Goal: Task Accomplishment & Management: Use online tool/utility

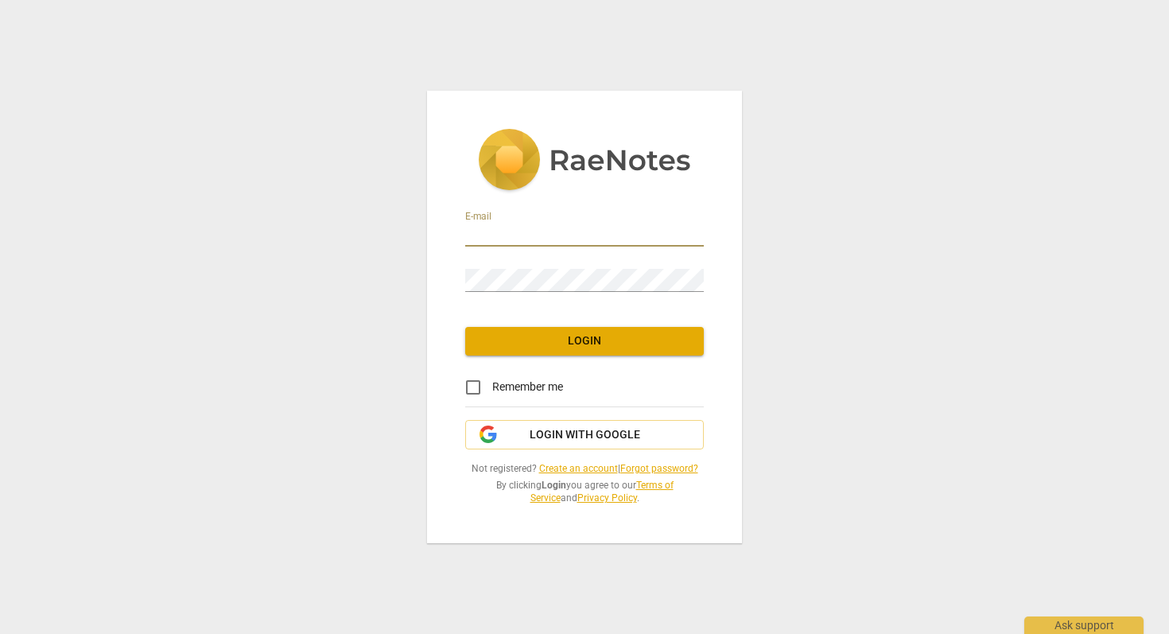
click at [535, 231] on input "email" at bounding box center [584, 235] width 239 height 23
type input "[EMAIL_ADDRESS][DOMAIN_NAME]"
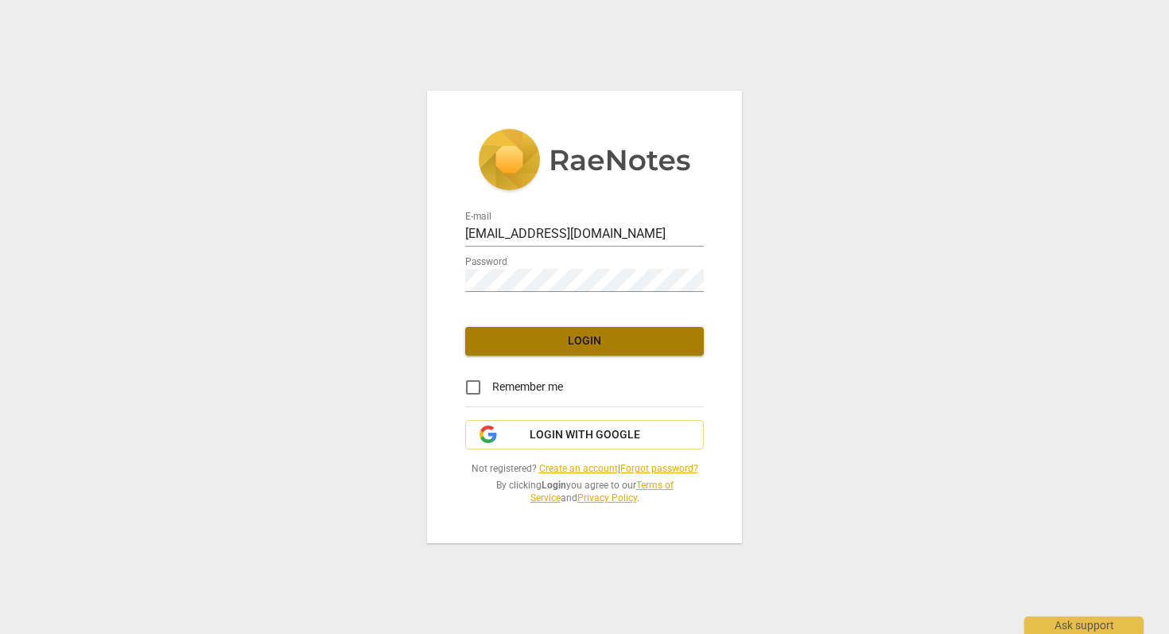
click at [553, 344] on span "Login" at bounding box center [584, 341] width 213 height 16
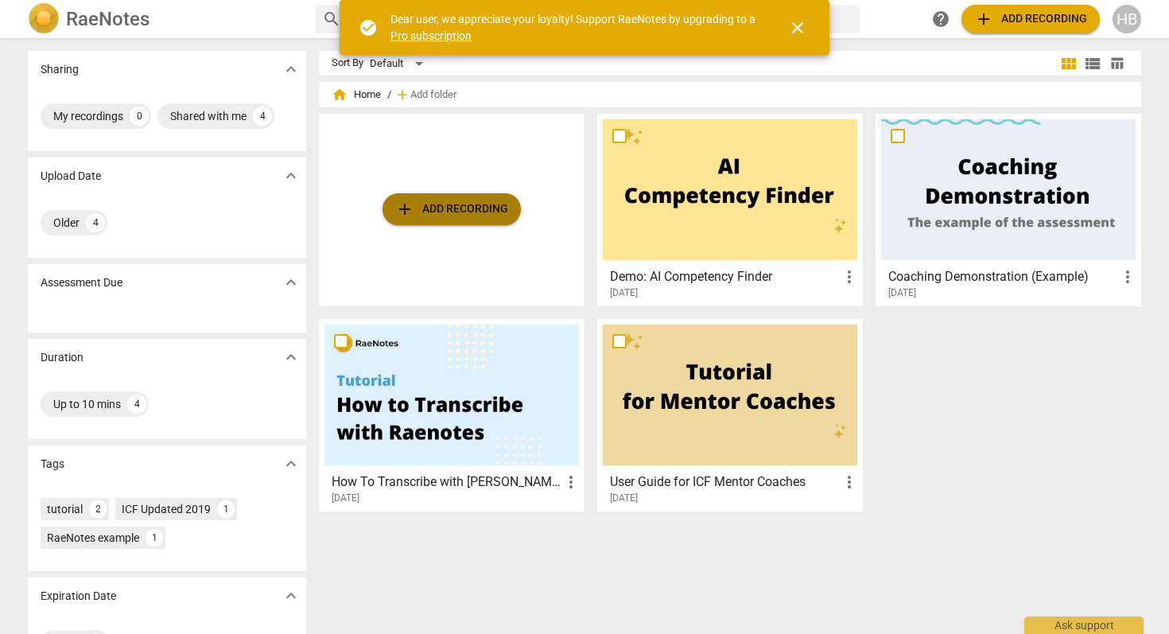
click at [416, 208] on span "add Add recording" at bounding box center [451, 209] width 113 height 19
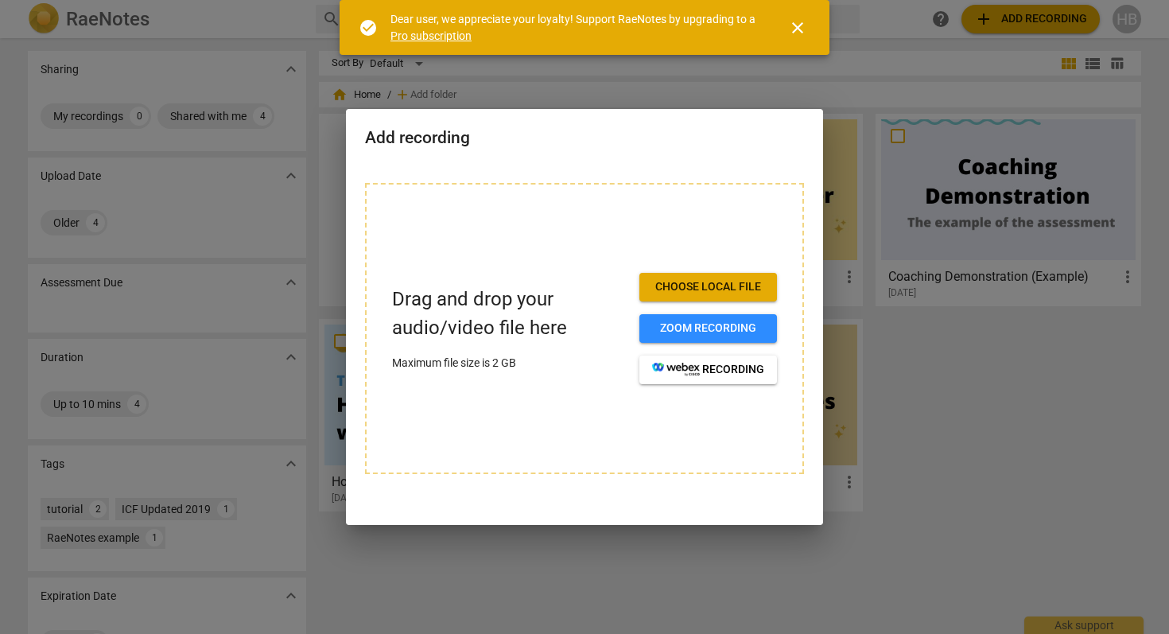
click at [694, 287] on span "Choose local file" at bounding box center [708, 287] width 112 height 16
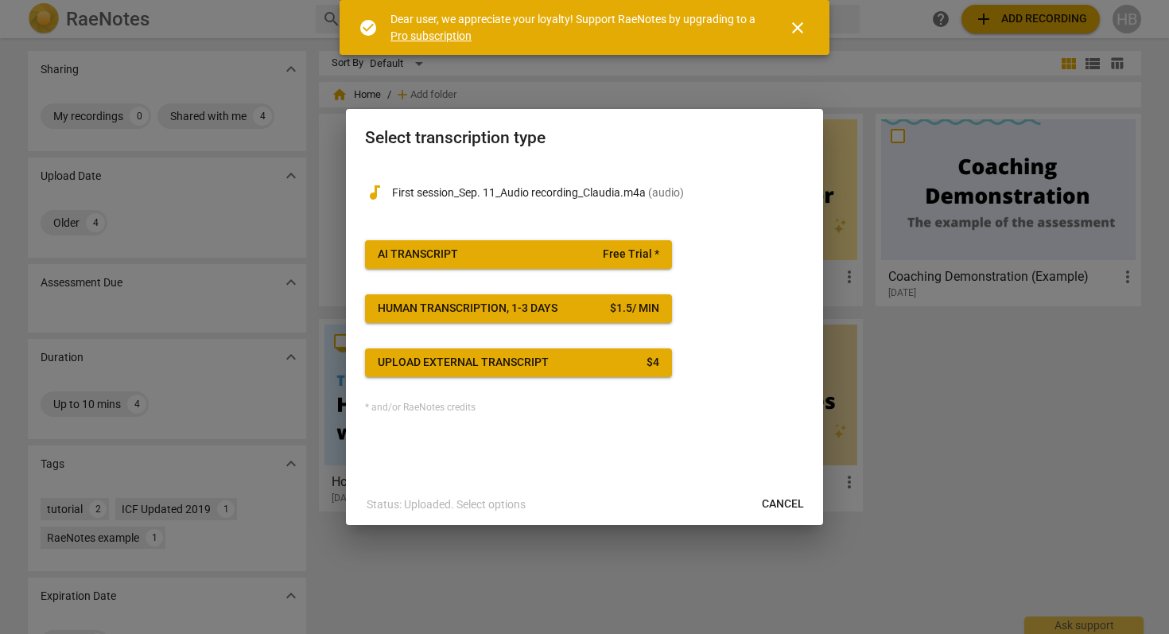
click at [531, 361] on div "Upload external transcript" at bounding box center [463, 363] width 171 height 16
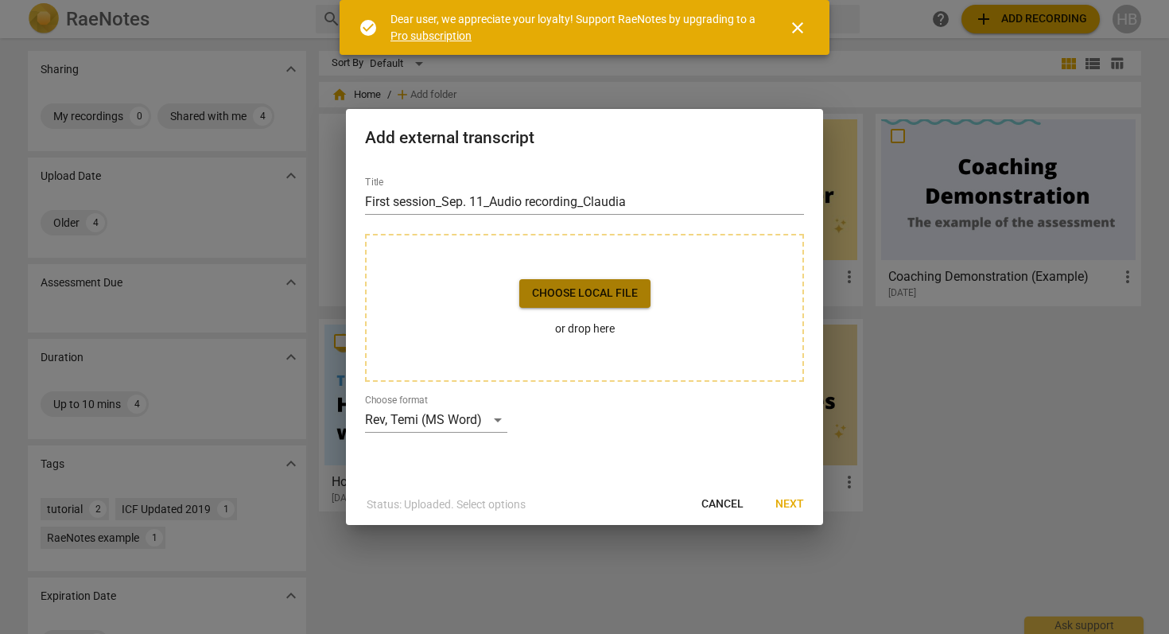
click at [596, 294] on span "Choose local file" at bounding box center [585, 294] width 106 height 16
click at [733, 507] on span "Cancel" at bounding box center [723, 504] width 42 height 16
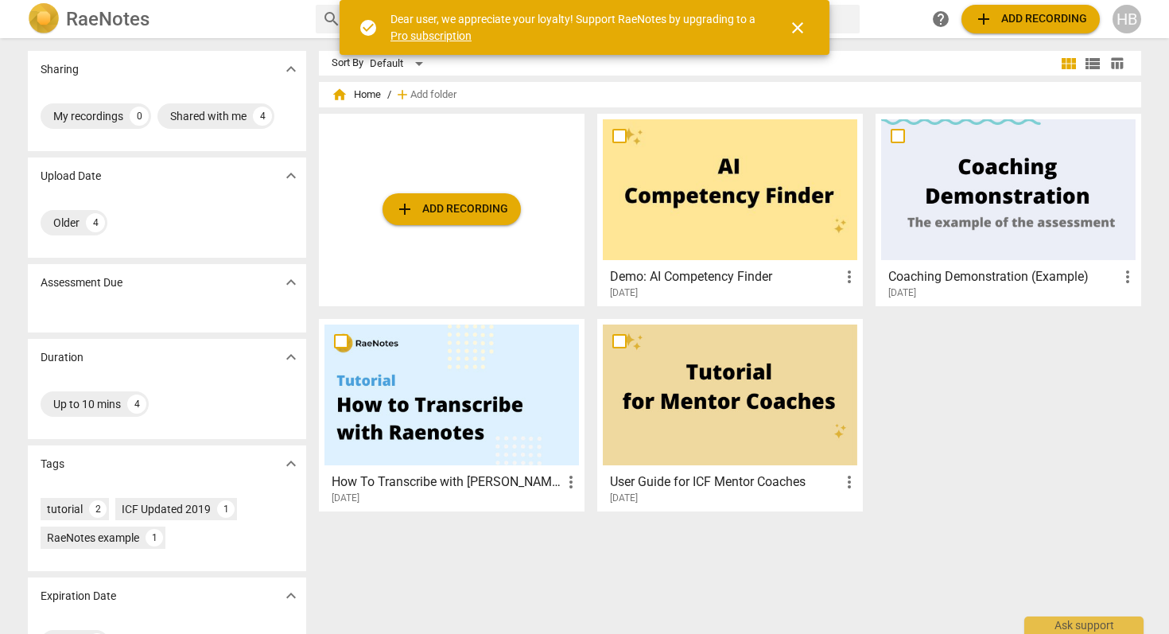
click at [1035, 17] on span "add Add recording" at bounding box center [1030, 19] width 113 height 19
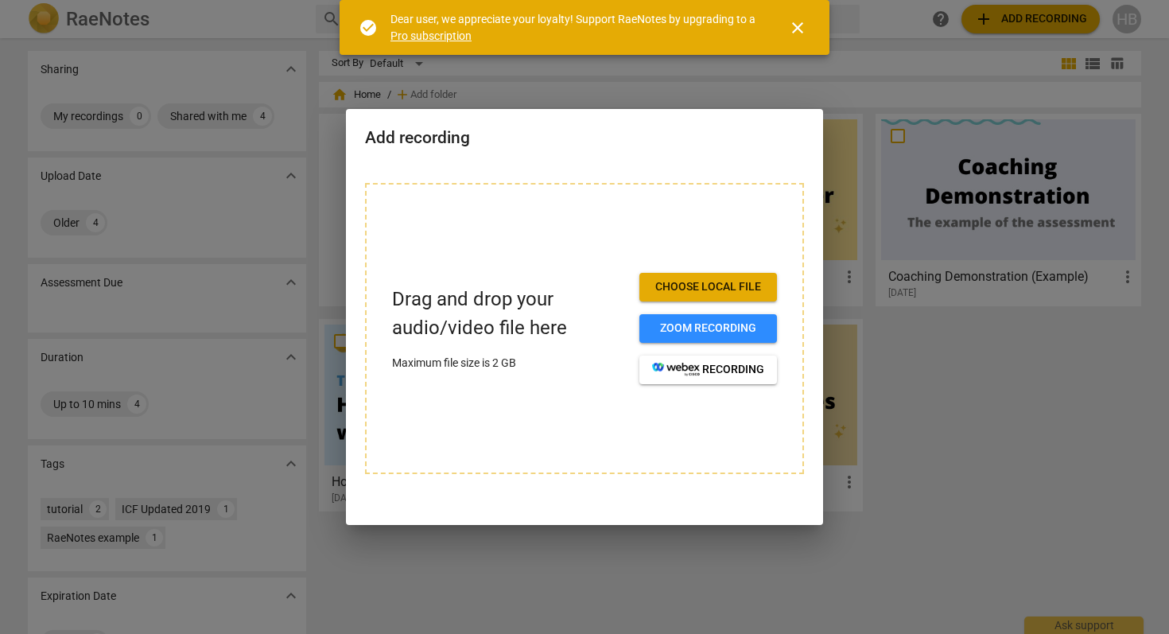
click at [795, 32] on span "close" at bounding box center [797, 27] width 19 height 19
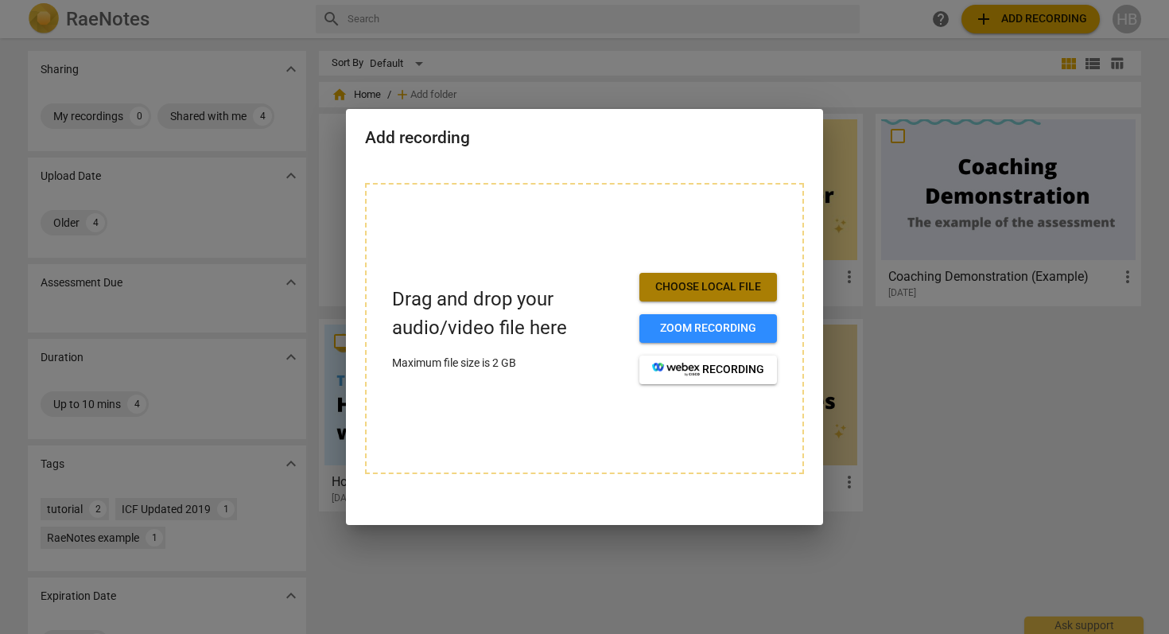
click at [672, 288] on span "Choose local file" at bounding box center [708, 287] width 112 height 16
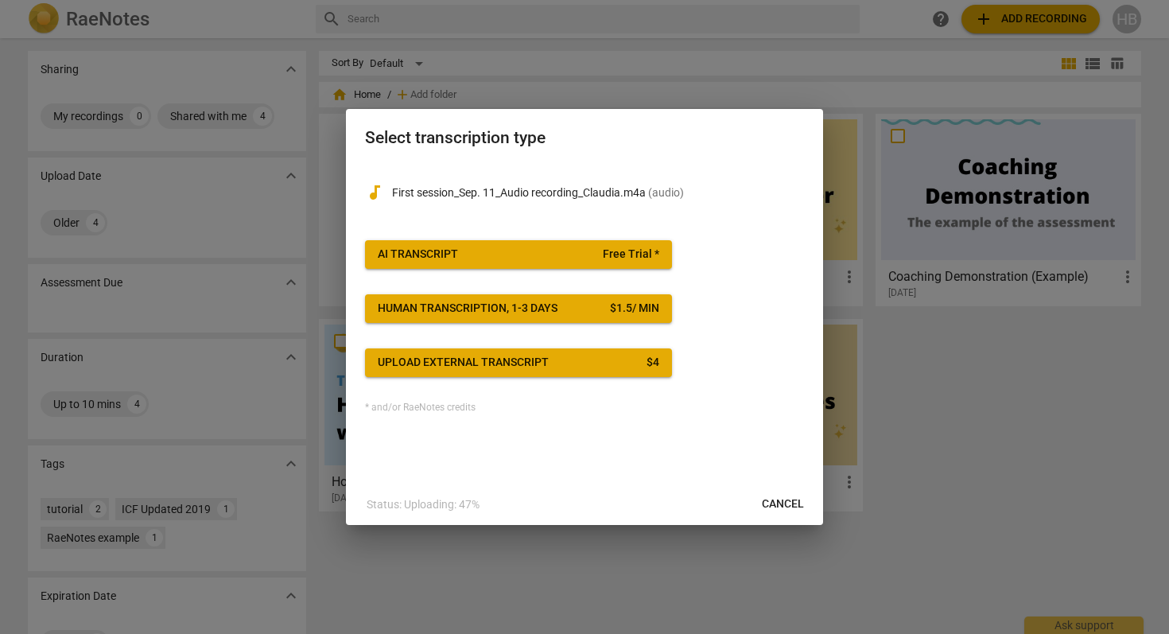
click at [532, 249] on span "AI Transcript Free Trial *" at bounding box center [519, 255] width 282 height 16
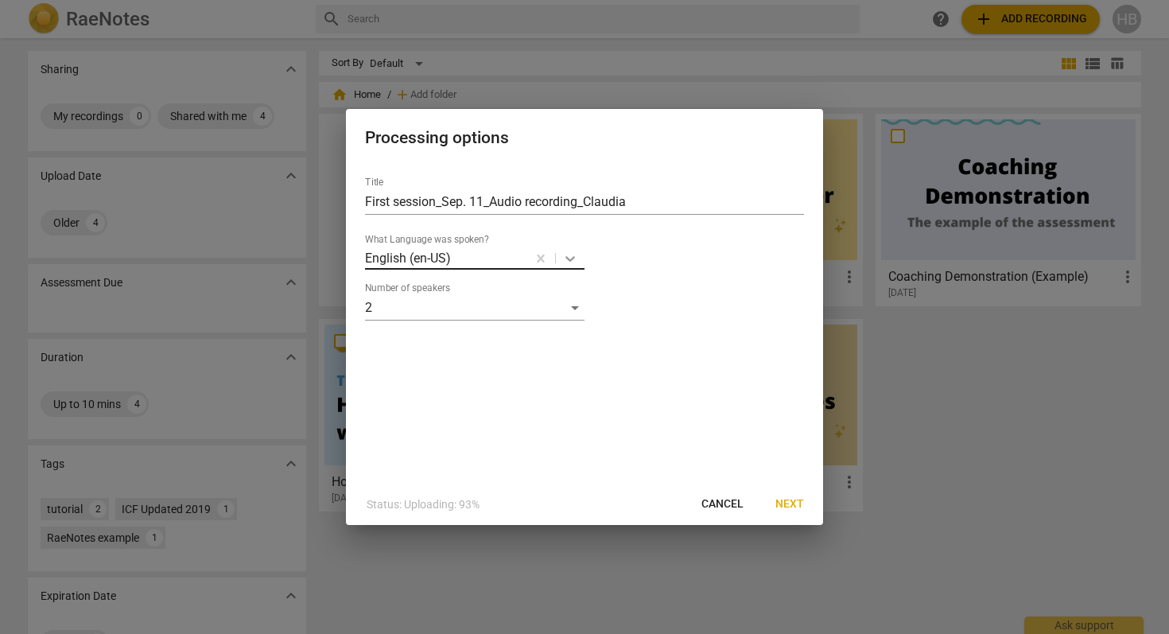
click at [570, 255] on icon at bounding box center [570, 259] width 16 height 16
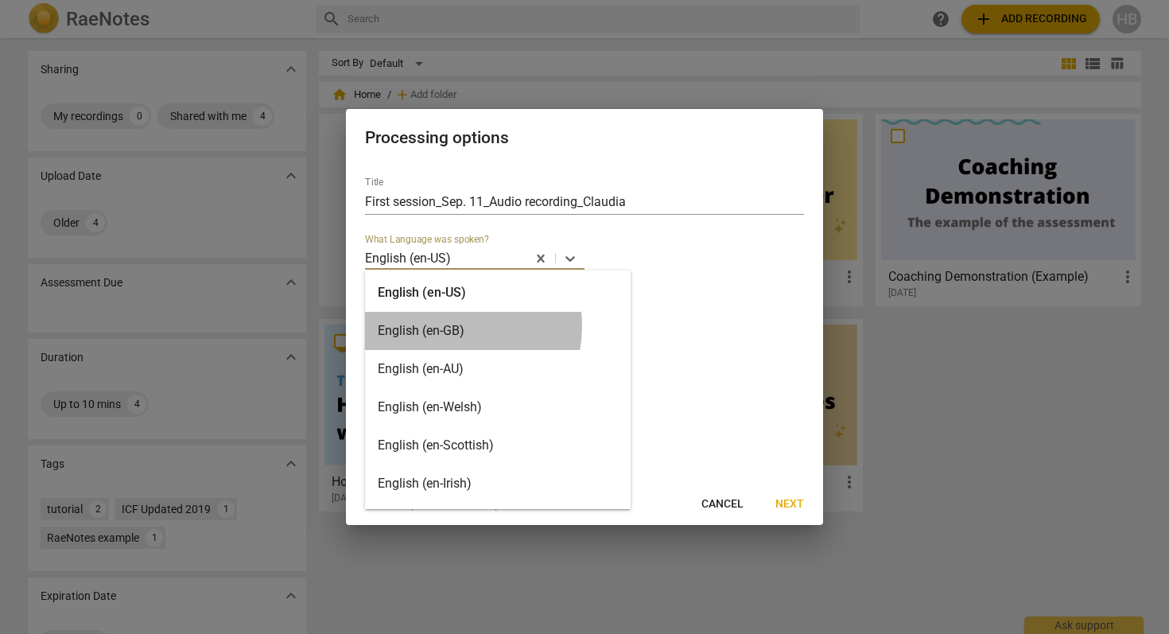
click at [451, 326] on div "English (en-GB)" at bounding box center [498, 331] width 266 height 38
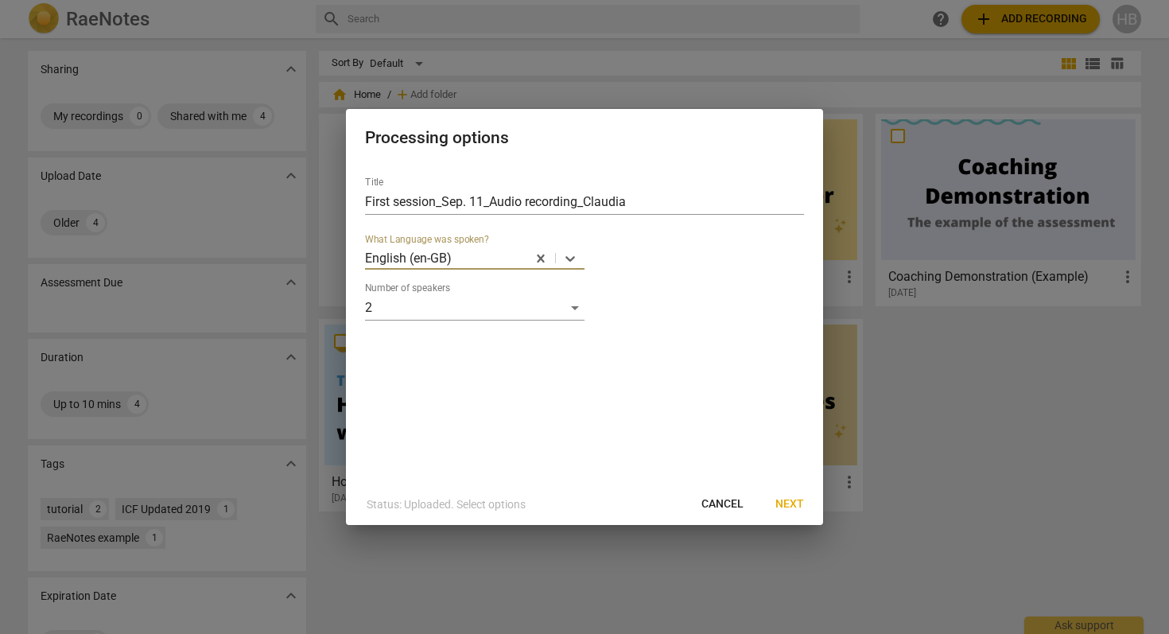
click at [793, 503] on span "Next" at bounding box center [790, 504] width 29 height 16
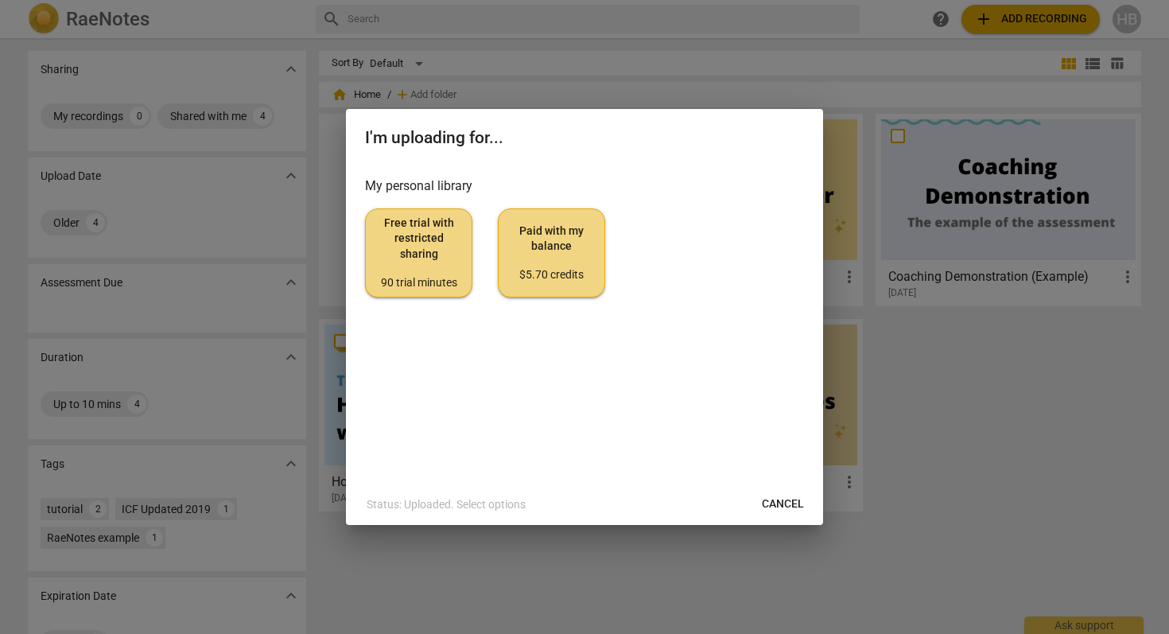
click at [410, 230] on span "Free trial with restricted sharing 90 trial minutes" at bounding box center [419, 253] width 80 height 75
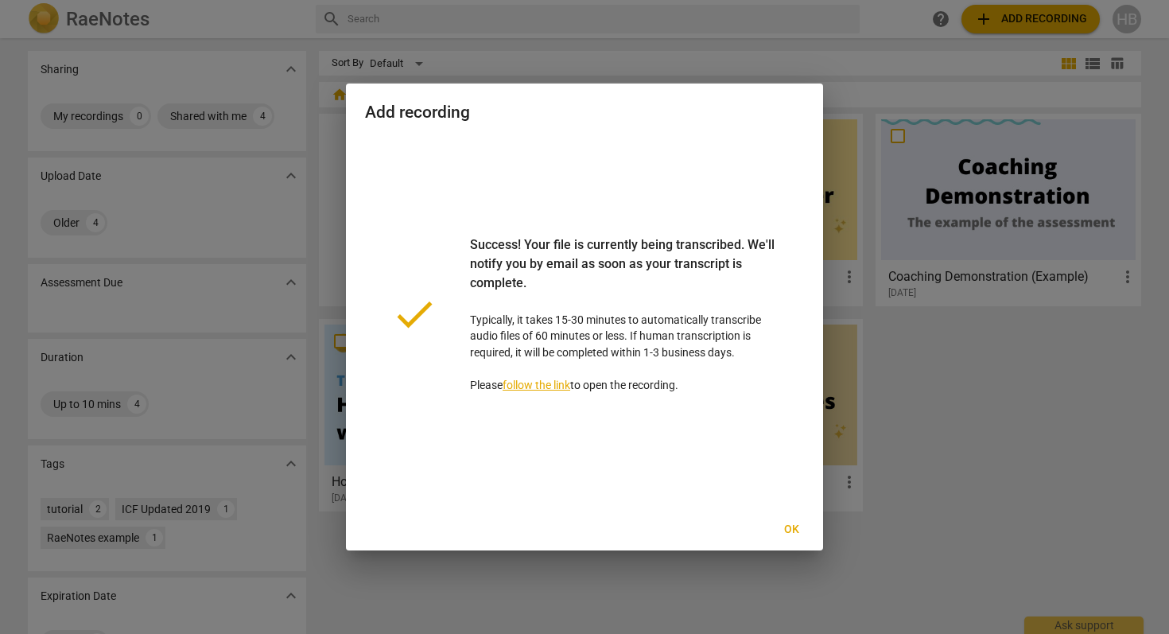
click at [526, 384] on link "follow the link" at bounding box center [537, 385] width 68 height 13
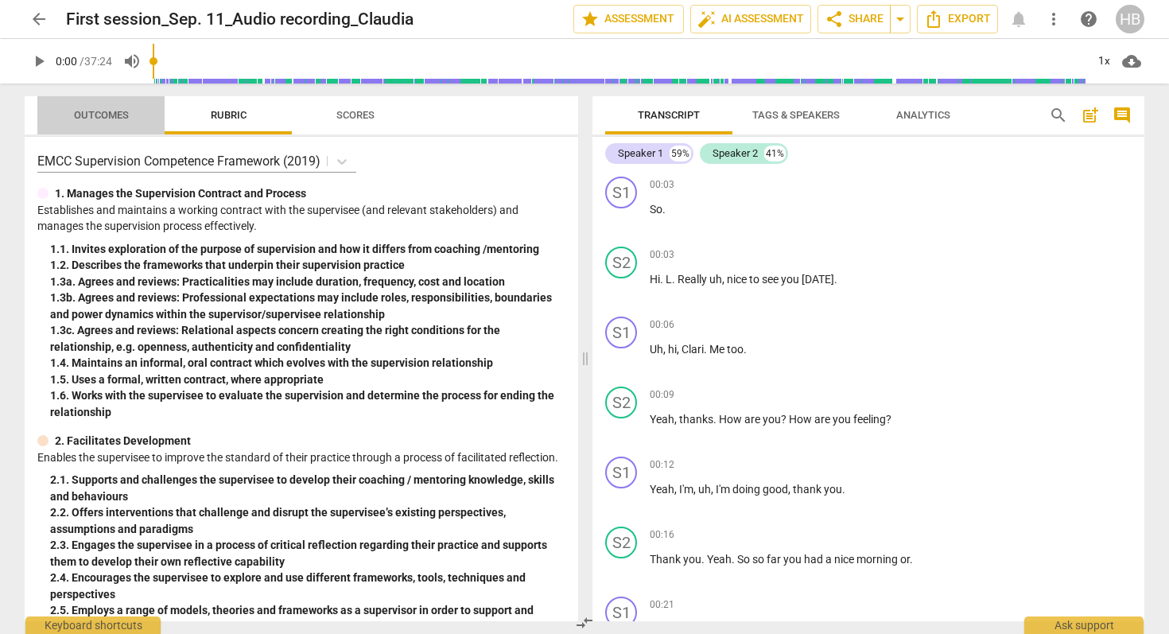
click at [109, 118] on span "Outcomes" at bounding box center [101, 115] width 55 height 12
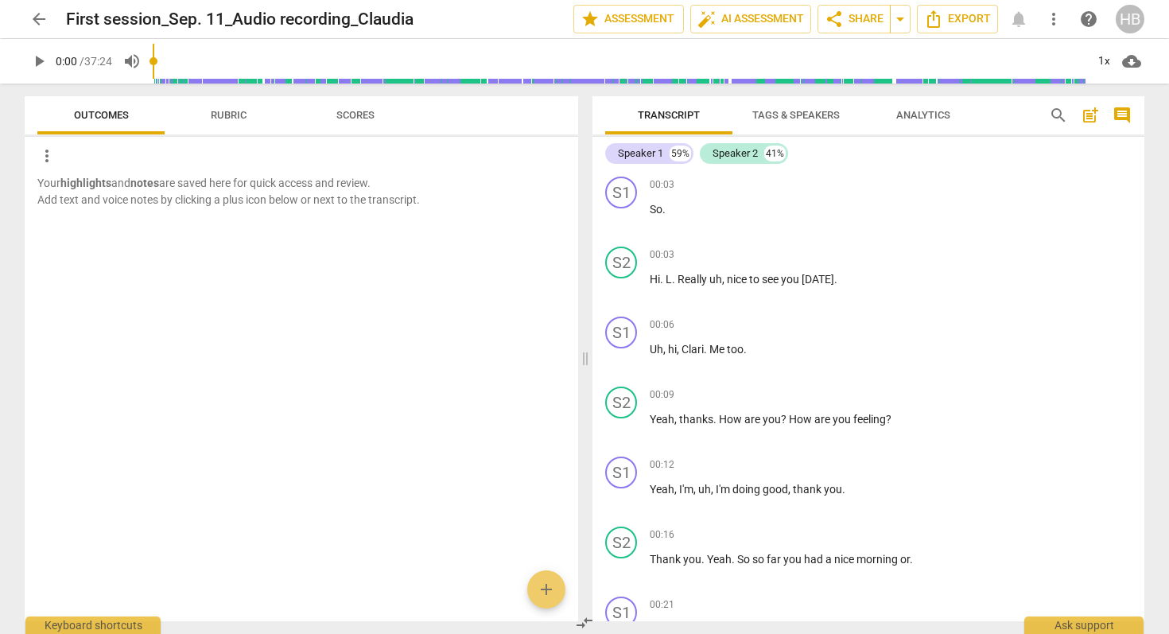
click at [1121, 112] on span "comment" at bounding box center [1122, 115] width 19 height 19
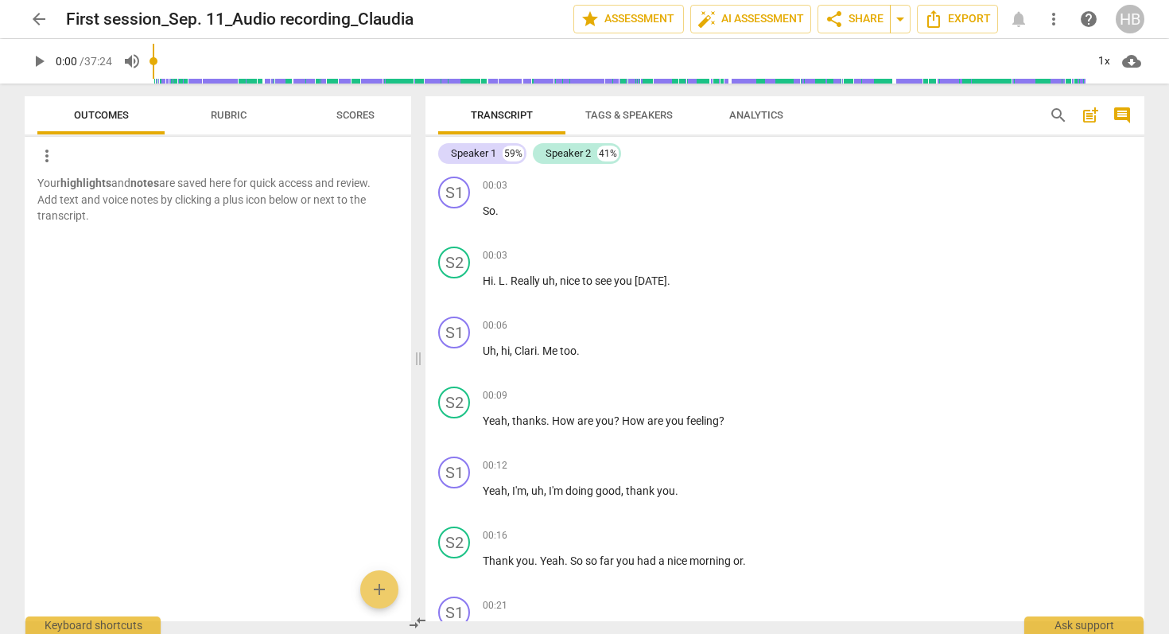
click at [747, 111] on span "Analytics" at bounding box center [756, 115] width 54 height 12
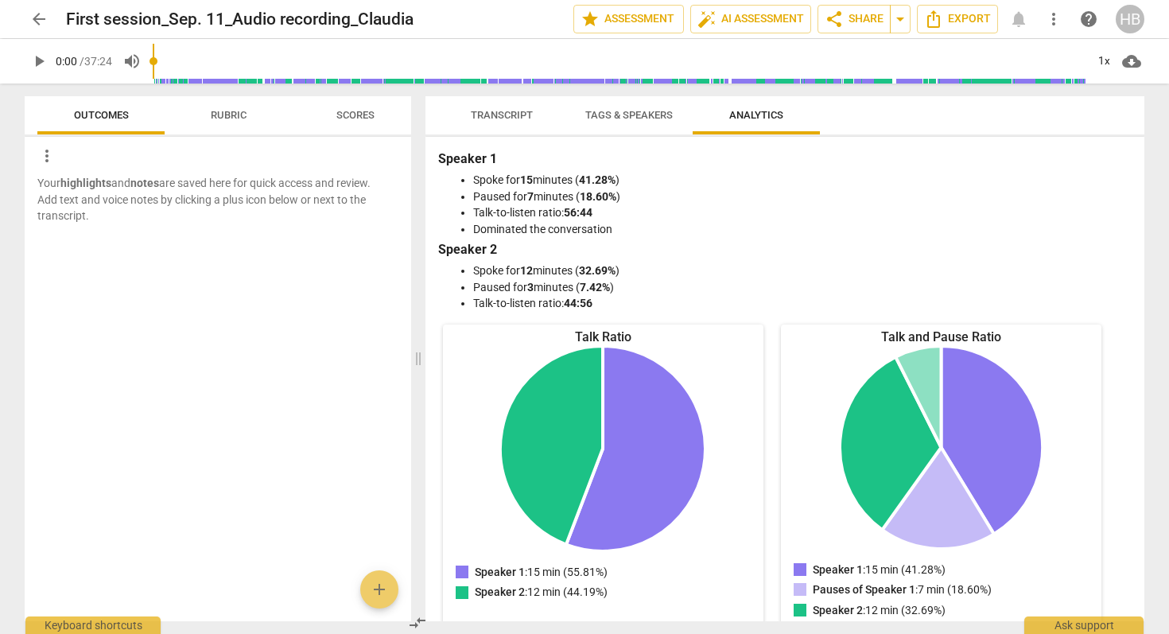
click at [643, 110] on span "Tags & Speakers" at bounding box center [628, 115] width 87 height 12
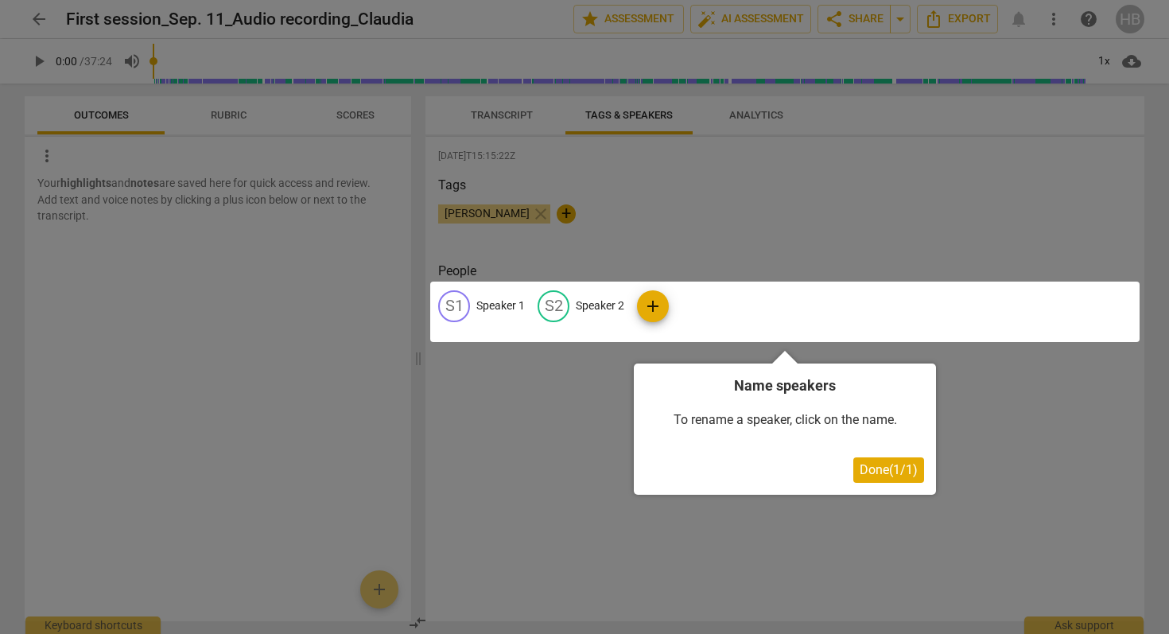
click at [509, 111] on div at bounding box center [584, 317] width 1169 height 634
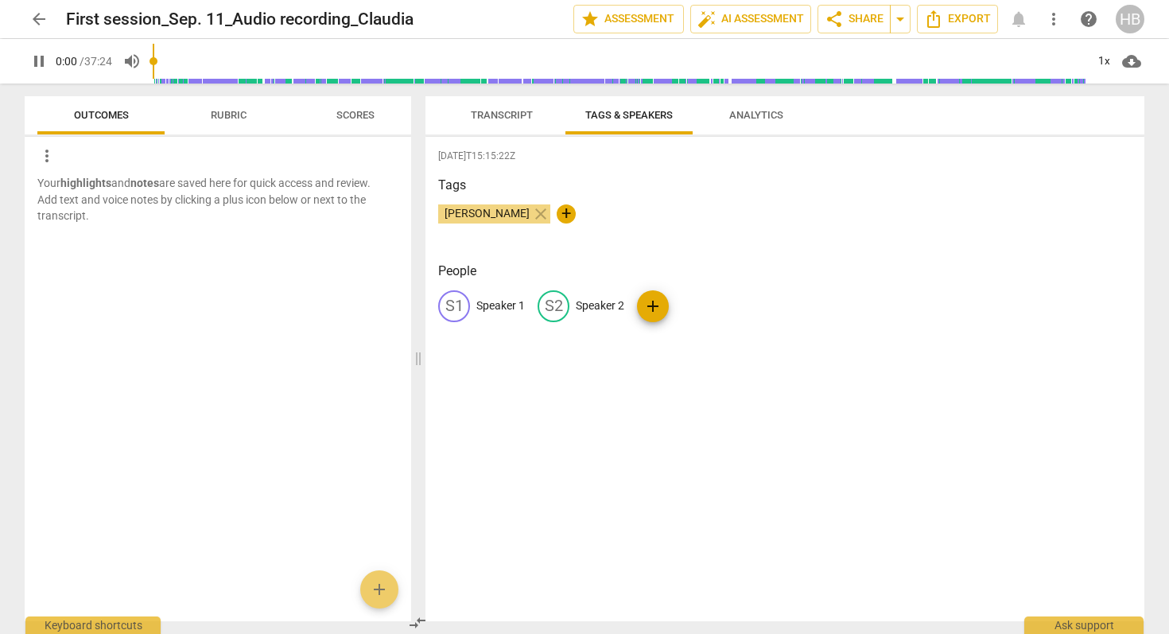
click at [509, 111] on span "Transcript" at bounding box center [502, 115] width 62 height 12
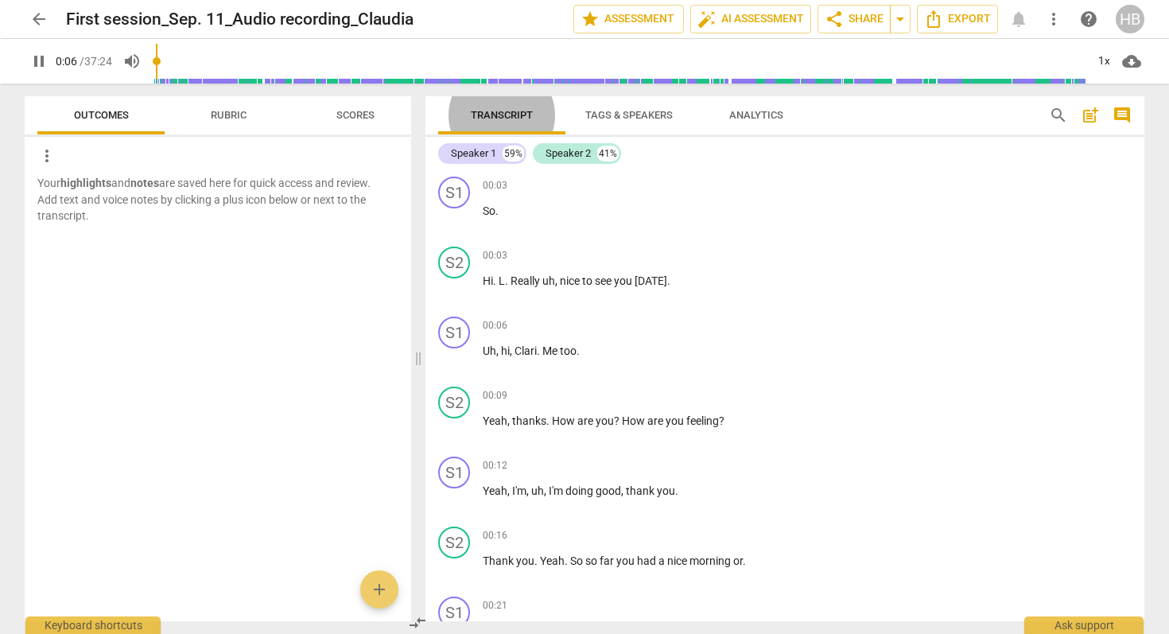
click at [37, 60] on span "pause" at bounding box center [38, 61] width 19 height 19
type input "7"
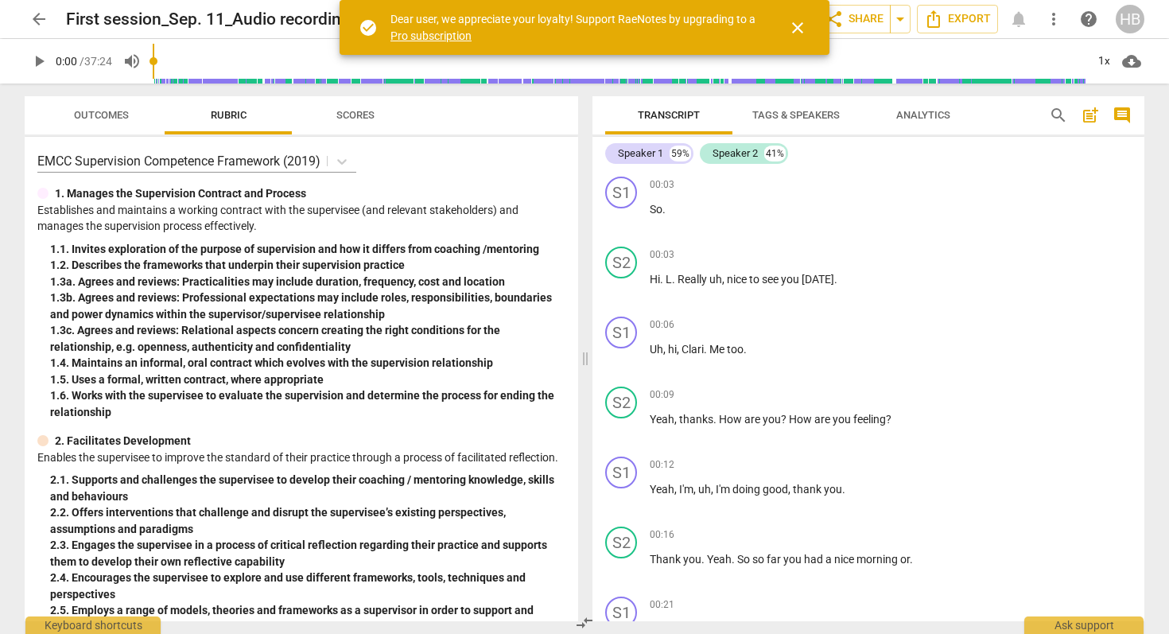
click at [775, 115] on span "Tags & Speakers" at bounding box center [795, 115] width 87 height 12
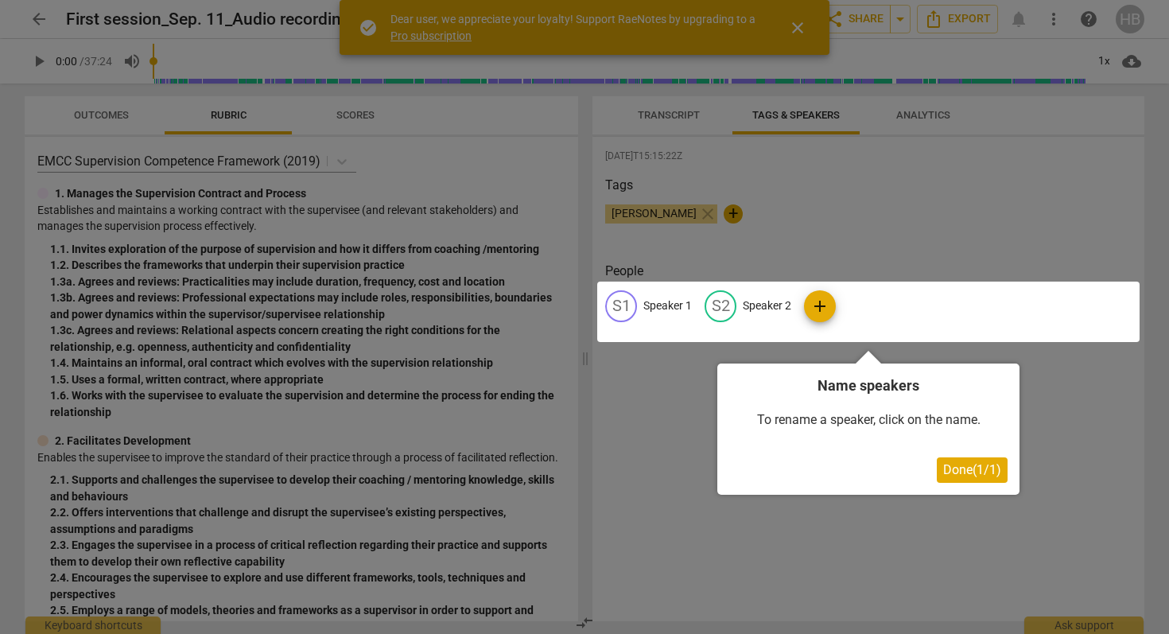
click at [678, 113] on div at bounding box center [584, 317] width 1169 height 634
click at [671, 115] on div at bounding box center [584, 317] width 1169 height 634
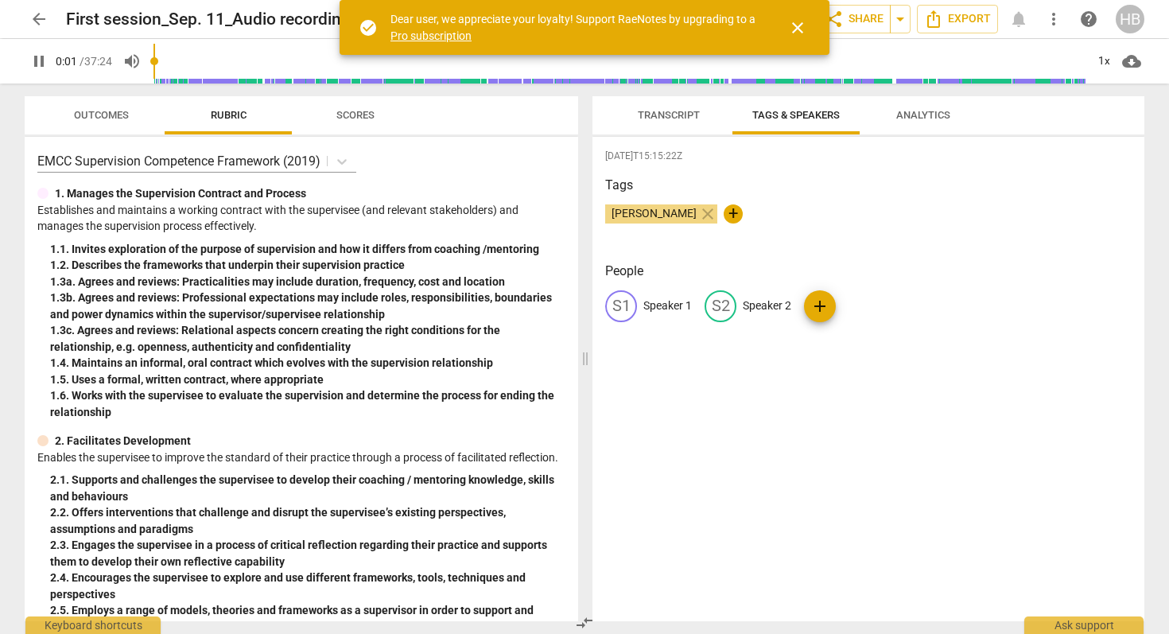
click at [669, 113] on span "Transcript" at bounding box center [669, 115] width 62 height 12
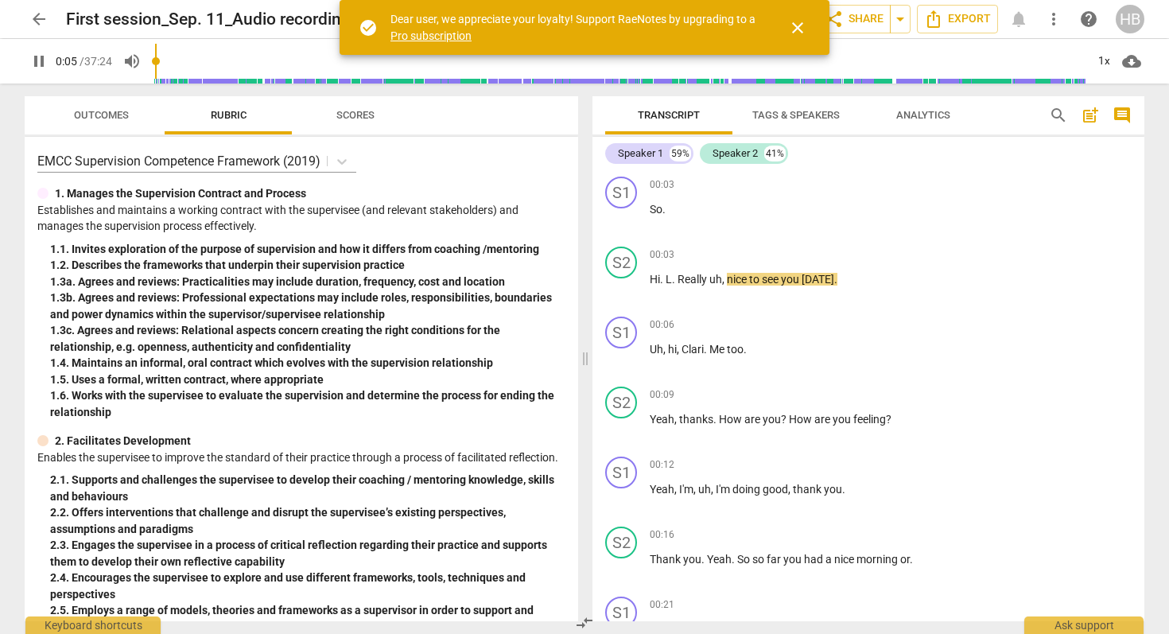
type input "6"
